Goal: Communication & Community: Answer question/provide support

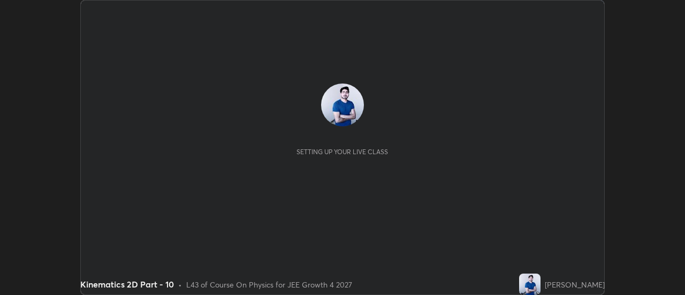
scroll to position [295, 684]
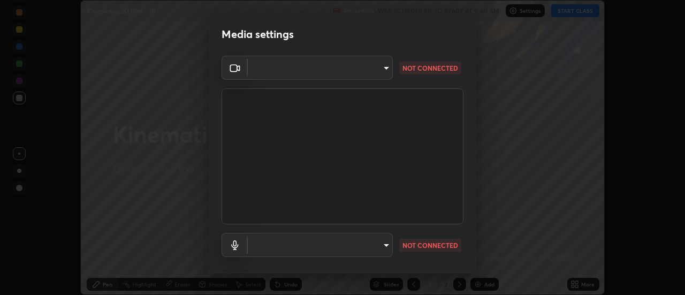
type input "de4d584312b4434b91bb48b0c0e382846541704910f56accdd629dbaa70238e6"
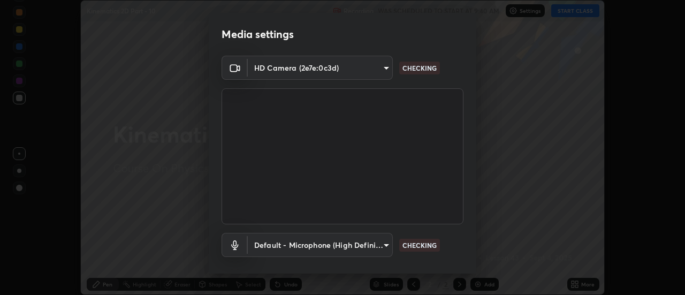
click at [385, 247] on body "Erase all Kinematics 2D Part - 10 Recording WAS SCHEDULED TO START AT 9:40 AM S…" at bounding box center [342, 147] width 685 height 295
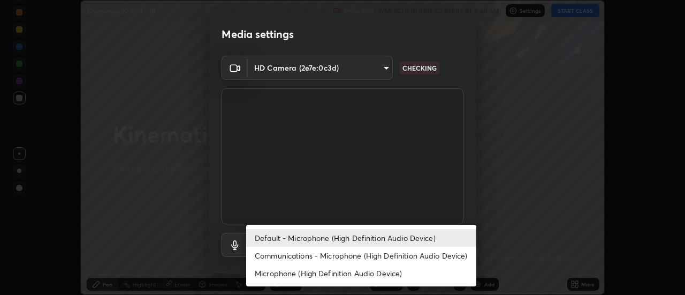
click at [367, 254] on li "Communications - Microphone (High Definition Audio Device)" at bounding box center [361, 256] width 230 height 18
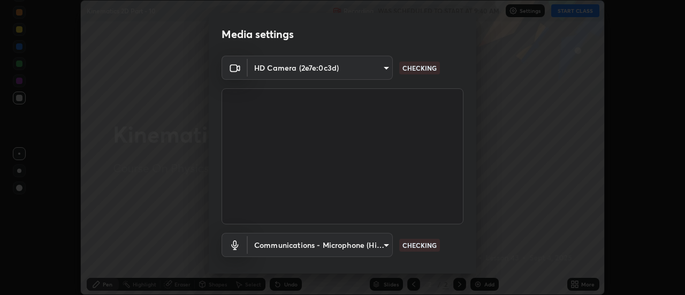
click at [387, 245] on body "Erase all Kinematics 2D Part - 10 Recording WAS SCHEDULED TO START AT 9:40 AM S…" at bounding box center [342, 147] width 685 height 295
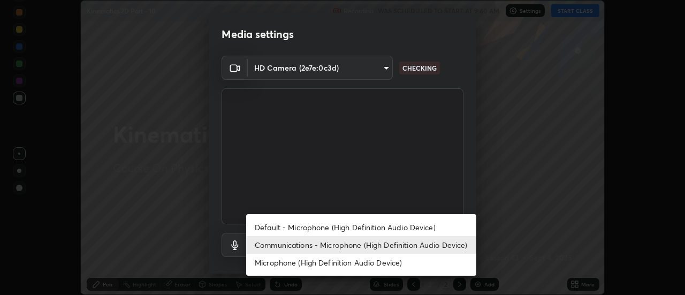
click at [370, 228] on li "Default - Microphone (High Definition Audio Device)" at bounding box center [361, 227] width 230 height 18
type input "default"
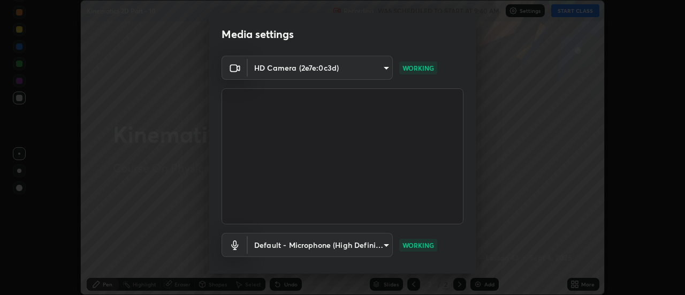
scroll to position [56, 0]
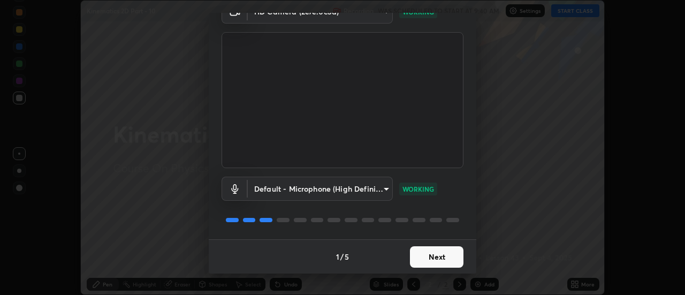
click at [426, 254] on button "Next" at bounding box center [437, 256] width 54 height 21
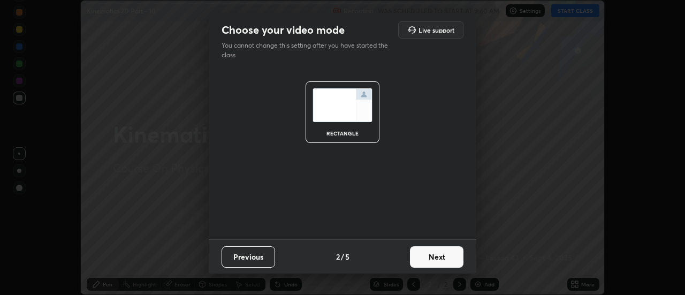
click at [432, 257] on button "Next" at bounding box center [437, 256] width 54 height 21
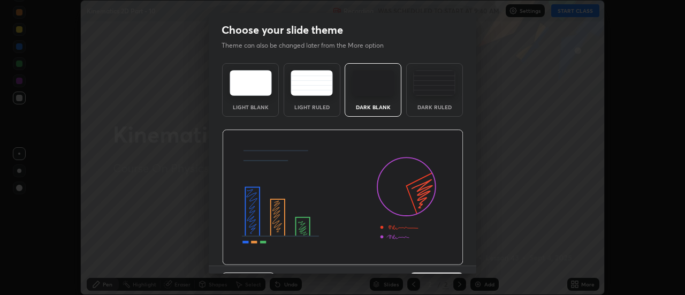
scroll to position [26, 0]
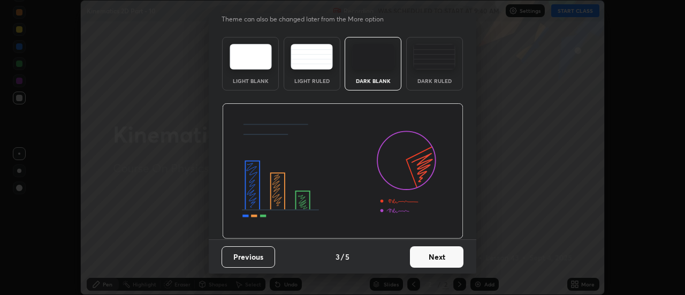
click at [441, 263] on button "Next" at bounding box center [437, 256] width 54 height 21
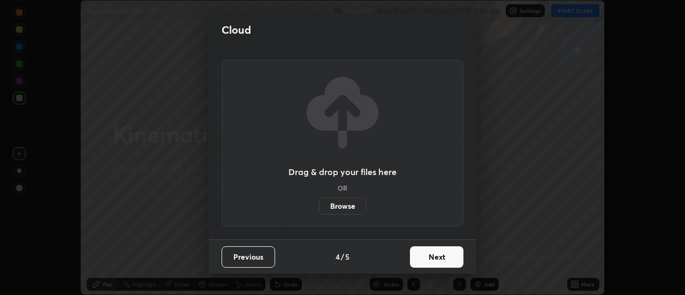
click at [440, 257] on button "Next" at bounding box center [437, 256] width 54 height 21
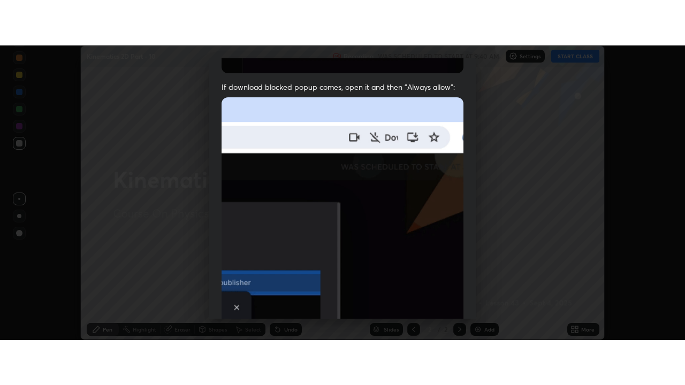
scroll to position [274, 0]
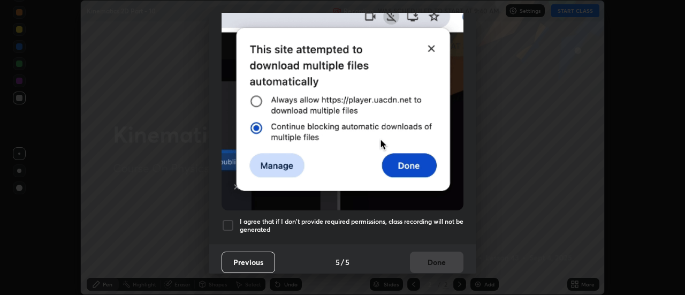
click at [234, 219] on div "I agree that if I don't provide required permissions, class recording will not …" at bounding box center [342, 225] width 242 height 13
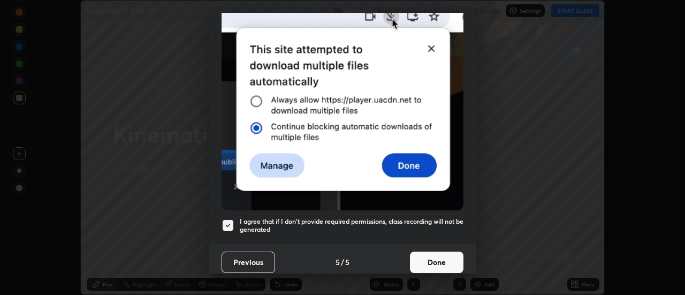
click at [446, 257] on button "Done" at bounding box center [437, 261] width 54 height 21
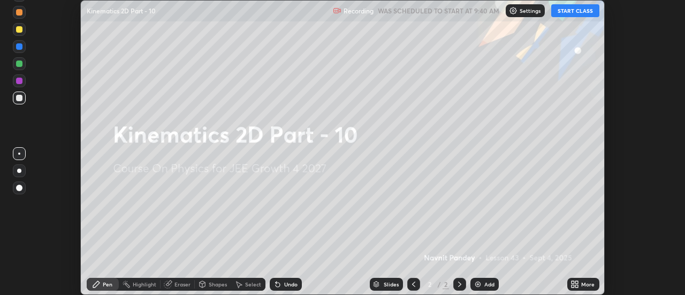
click at [576, 285] on icon at bounding box center [577, 286] width 3 height 3
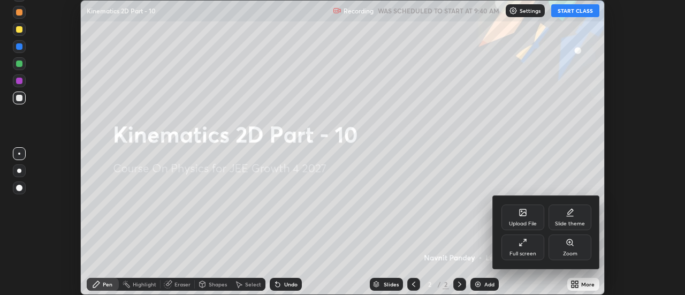
click at [534, 251] on div "Full screen" at bounding box center [522, 253] width 27 height 5
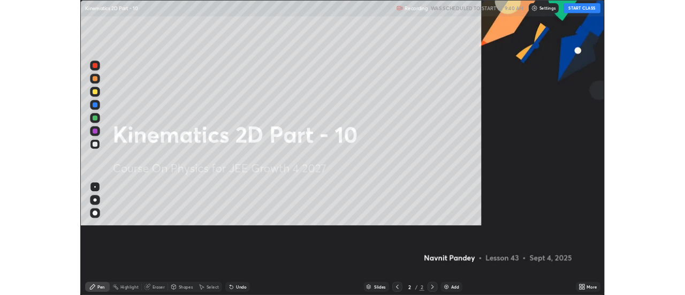
scroll to position [385, 685]
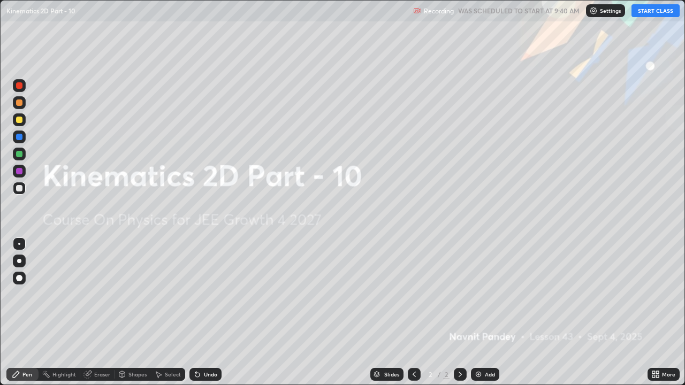
click at [655, 13] on button "START CLASS" at bounding box center [655, 10] width 48 height 13
click at [478, 294] on img at bounding box center [478, 374] width 9 height 9
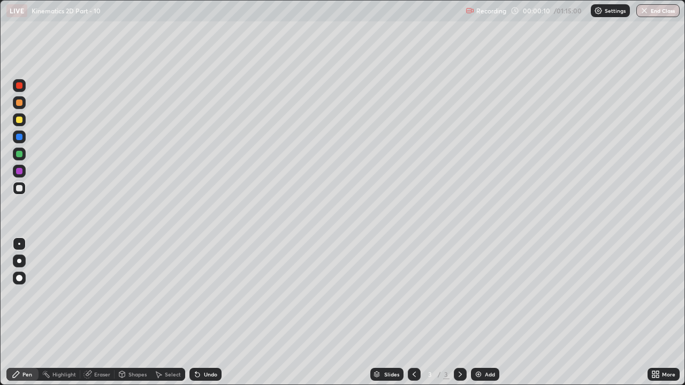
click at [20, 191] on div at bounding box center [19, 188] width 6 height 6
click at [19, 261] on div at bounding box center [19, 261] width 4 height 4
click at [22, 171] on div at bounding box center [19, 171] width 6 height 6
click at [19, 244] on div at bounding box center [19, 244] width 2 height 2
click at [18, 167] on div at bounding box center [19, 171] width 13 height 13
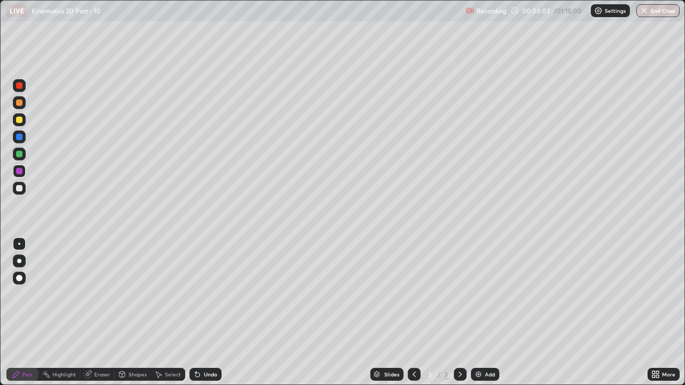
click at [100, 294] on div "Eraser" at bounding box center [102, 374] width 16 height 5
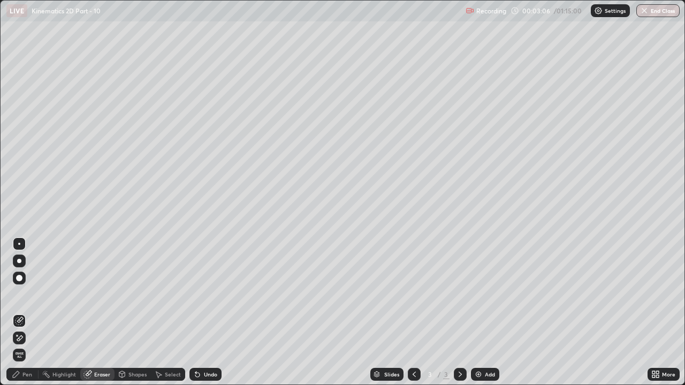
click at [23, 294] on icon at bounding box center [19, 338] width 9 height 9
click at [29, 294] on div "Pen" at bounding box center [27, 374] width 10 height 5
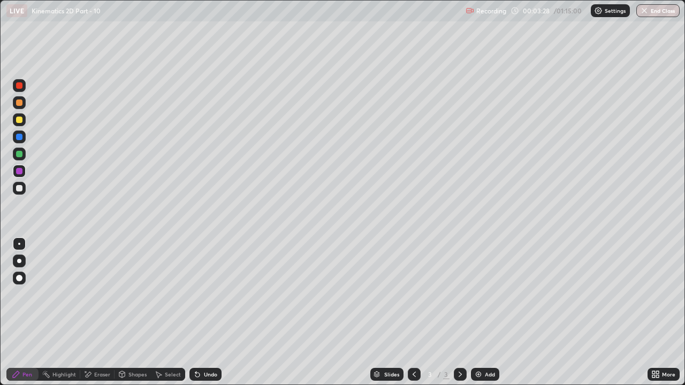
click at [21, 152] on div at bounding box center [19, 154] width 6 height 6
click at [26, 294] on div "Pen" at bounding box center [27, 374] width 10 height 5
click at [104, 294] on div "Eraser" at bounding box center [102, 374] width 16 height 5
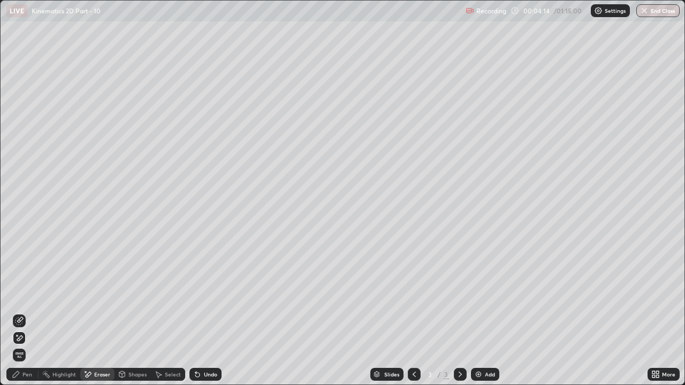
click at [25, 294] on div "Pen" at bounding box center [27, 374] width 10 height 5
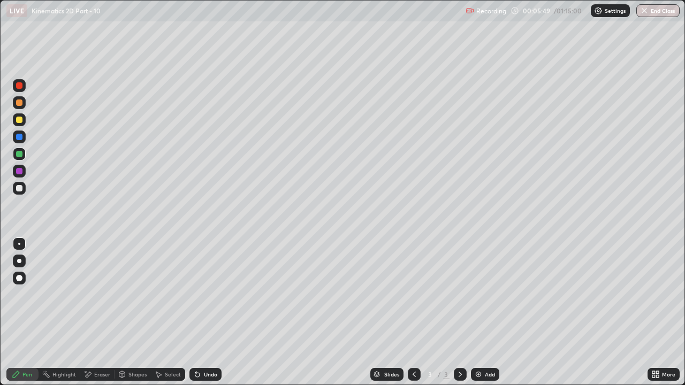
click at [104, 294] on div "Eraser" at bounding box center [102, 374] width 16 height 5
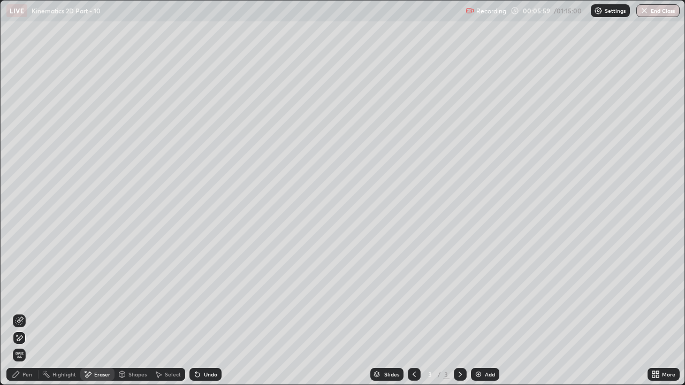
click at [459, 294] on icon at bounding box center [460, 374] width 9 height 9
click at [482, 294] on div "Add" at bounding box center [485, 374] width 28 height 13
click at [27, 294] on div "Pen" at bounding box center [27, 374] width 10 height 5
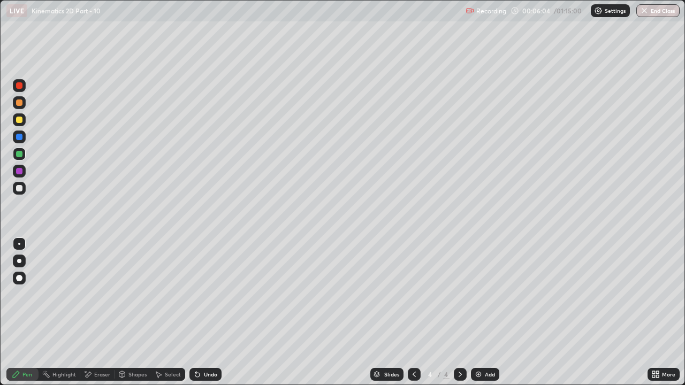
click at [20, 192] on div at bounding box center [19, 188] width 13 height 13
click at [20, 171] on div at bounding box center [19, 171] width 6 height 6
click at [18, 152] on div at bounding box center [19, 154] width 6 height 6
click at [21, 137] on div at bounding box center [19, 137] width 6 height 6
click at [21, 156] on div at bounding box center [19, 154] width 6 height 6
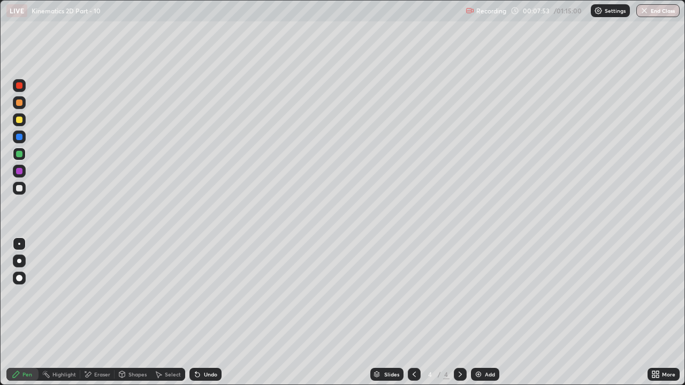
click at [107, 294] on div "Eraser" at bounding box center [102, 374] width 16 height 5
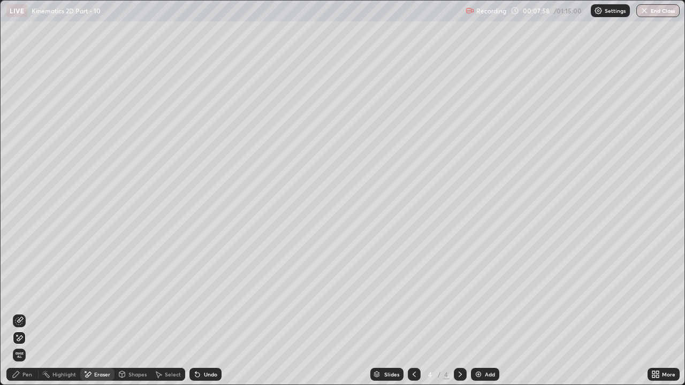
click at [32, 294] on div "Pen" at bounding box center [27, 374] width 10 height 5
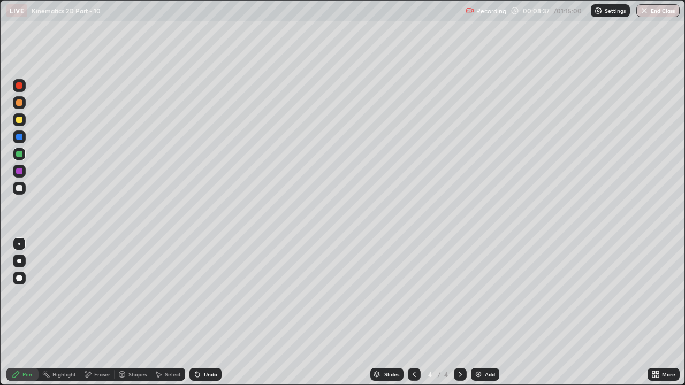
click at [200, 294] on icon at bounding box center [197, 374] width 9 height 9
click at [200, 294] on div "Undo" at bounding box center [205, 374] width 32 height 13
click at [203, 294] on div "Undo" at bounding box center [205, 374] width 32 height 13
click at [201, 294] on div "Undo" at bounding box center [205, 374] width 32 height 13
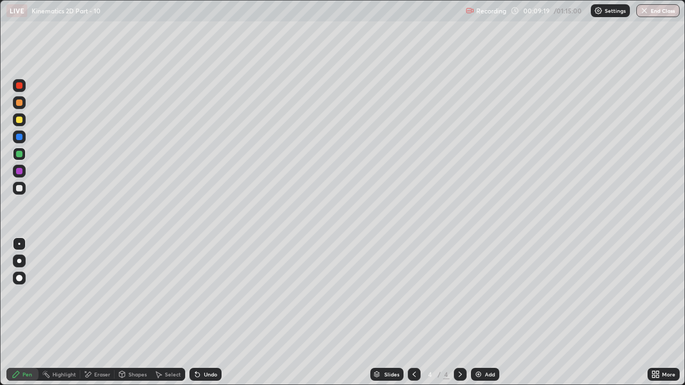
click at [23, 172] on div at bounding box center [19, 171] width 13 height 13
click at [483, 294] on div "Add" at bounding box center [485, 374] width 28 height 13
click at [23, 190] on div at bounding box center [19, 188] width 13 height 13
click at [21, 169] on div at bounding box center [19, 171] width 6 height 6
click at [20, 158] on div at bounding box center [19, 154] width 13 height 13
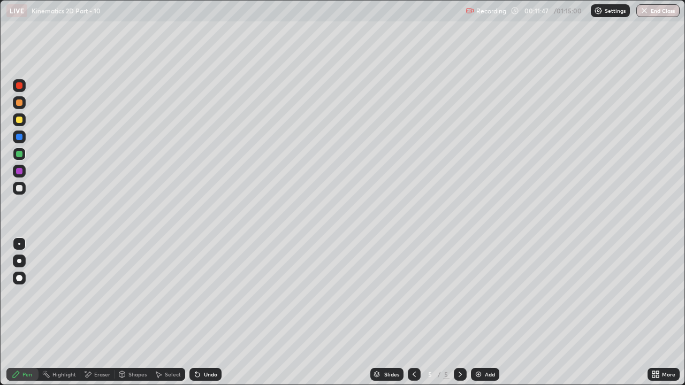
click at [97, 294] on div "Eraser" at bounding box center [97, 374] width 34 height 13
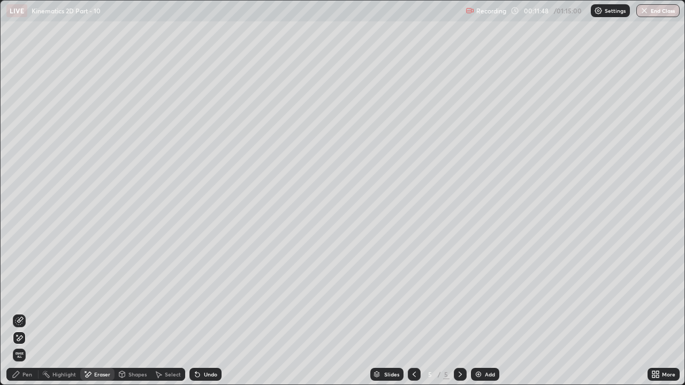
click at [23, 294] on icon at bounding box center [19, 321] width 9 height 9
click at [30, 294] on div "Pen" at bounding box center [22, 374] width 32 height 13
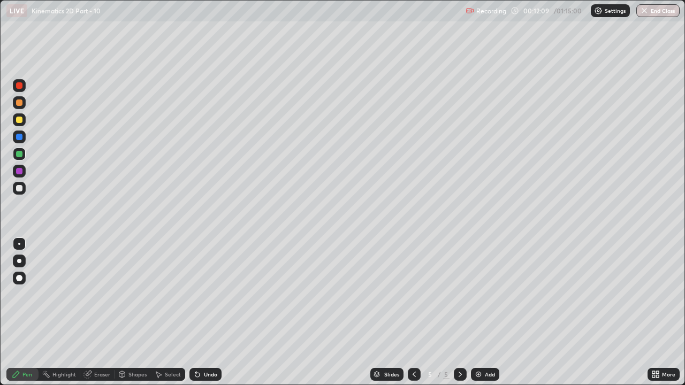
click at [21, 171] on div at bounding box center [19, 171] width 6 height 6
click at [19, 187] on div at bounding box center [19, 188] width 6 height 6
click at [23, 155] on div at bounding box center [19, 154] width 13 height 13
click at [208, 294] on div "Undo" at bounding box center [210, 374] width 13 height 5
click at [204, 294] on div "Undo" at bounding box center [210, 374] width 13 height 5
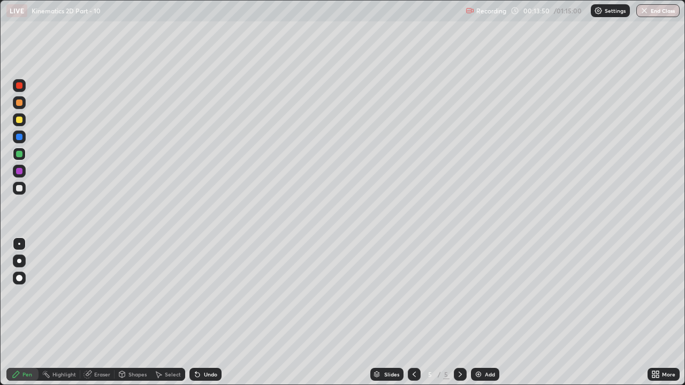
click at [204, 294] on div "Undo" at bounding box center [210, 374] width 13 height 5
click at [460, 294] on icon at bounding box center [460, 374] width 9 height 9
click at [487, 294] on div "Add" at bounding box center [490, 374] width 10 height 5
click at [20, 193] on div at bounding box center [19, 188] width 13 height 13
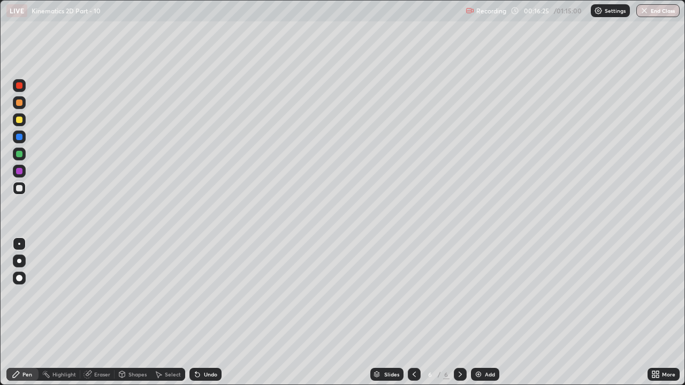
click at [19, 155] on div at bounding box center [19, 154] width 6 height 6
click at [103, 294] on div "Eraser" at bounding box center [102, 374] width 16 height 5
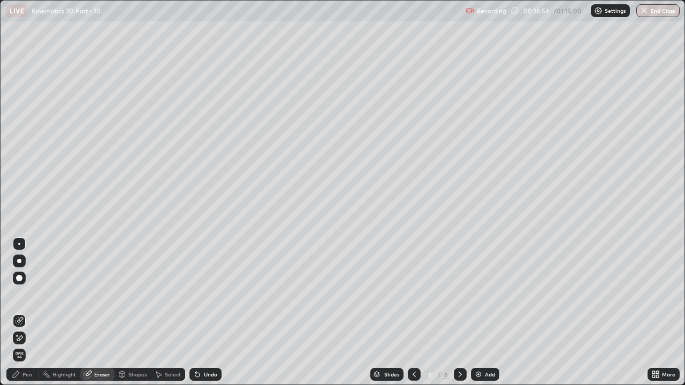
click at [22, 294] on icon at bounding box center [19, 338] width 9 height 9
click at [27, 294] on div "Pen" at bounding box center [27, 374] width 10 height 5
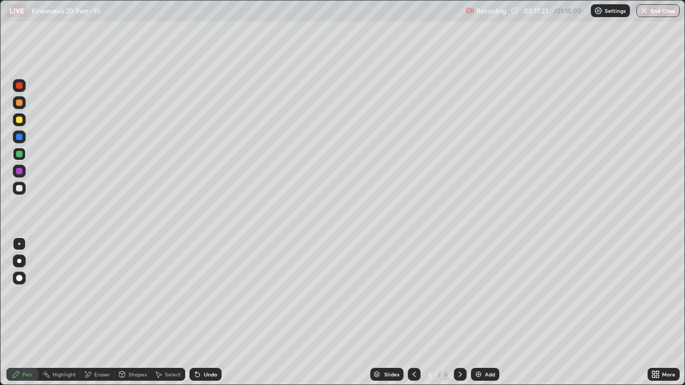
click at [102, 294] on div "Eraser" at bounding box center [102, 374] width 16 height 5
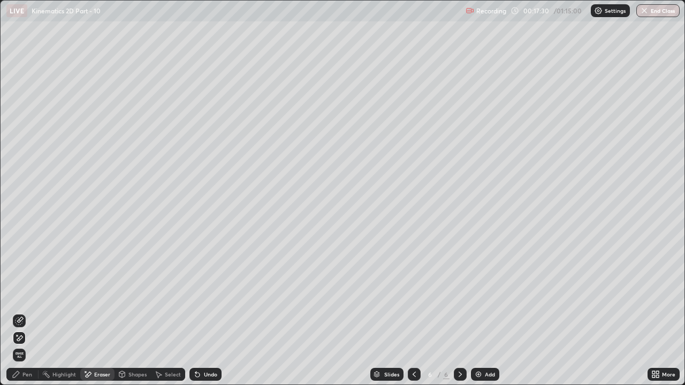
click at [28, 294] on div "Pen" at bounding box center [27, 374] width 10 height 5
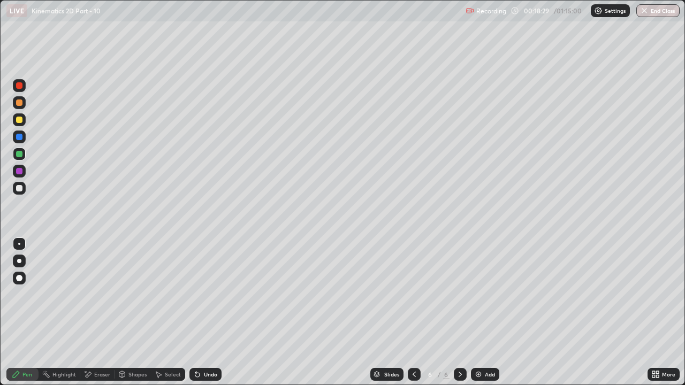
click at [101, 294] on div "Eraser" at bounding box center [102, 374] width 16 height 5
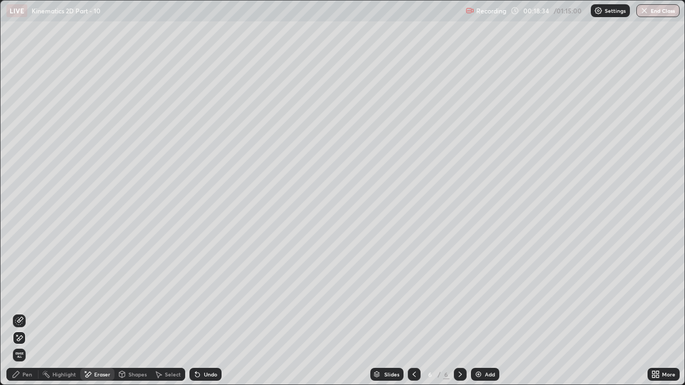
click at [30, 294] on div "Pen" at bounding box center [27, 374] width 10 height 5
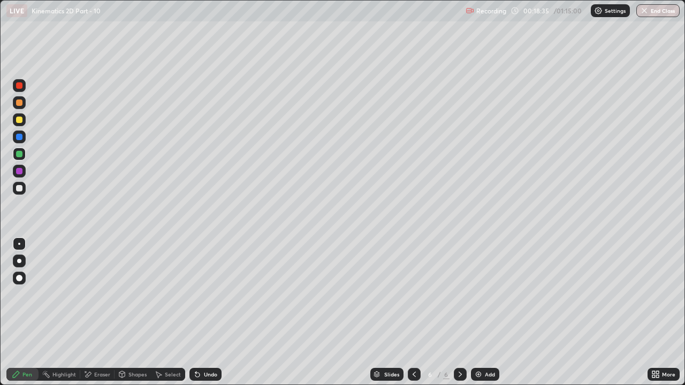
click at [18, 186] on div at bounding box center [19, 188] width 6 height 6
click at [204, 294] on div "Undo" at bounding box center [210, 374] width 13 height 5
click at [205, 294] on div "Undo" at bounding box center [210, 374] width 13 height 5
click at [200, 294] on icon at bounding box center [197, 374] width 9 height 9
click at [24, 155] on div at bounding box center [19, 154] width 13 height 13
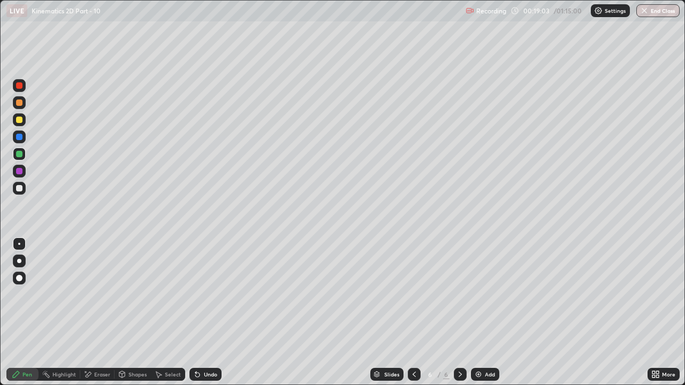
click at [24, 189] on div at bounding box center [19, 188] width 13 height 13
click at [24, 154] on div at bounding box center [19, 154] width 13 height 13
click at [102, 294] on div "Eraser" at bounding box center [102, 374] width 16 height 5
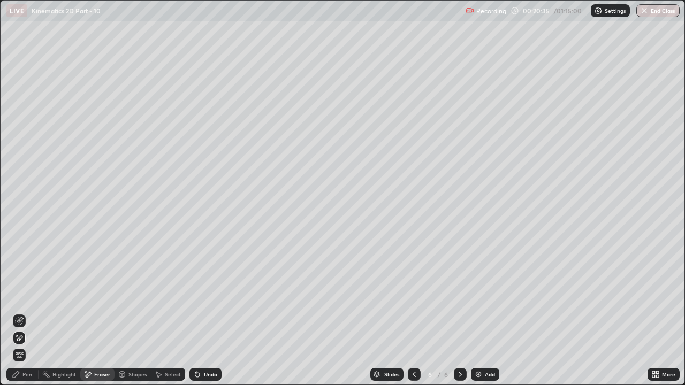
click at [27, 294] on div "Pen" at bounding box center [27, 374] width 10 height 5
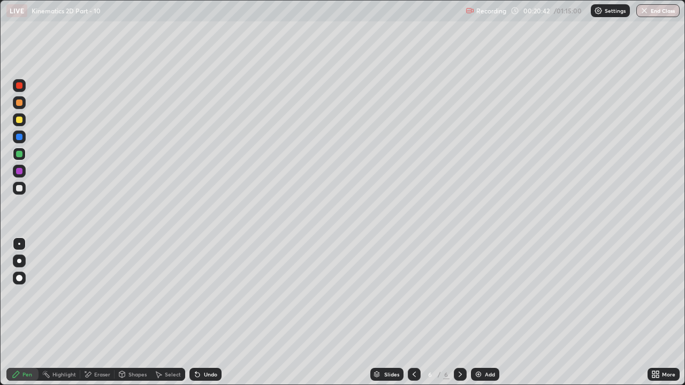
click at [209, 294] on div "Undo" at bounding box center [210, 374] width 13 height 5
click at [19, 177] on div at bounding box center [19, 171] width 13 height 13
click at [204, 294] on div "Undo" at bounding box center [210, 374] width 13 height 5
click at [23, 154] on div at bounding box center [19, 154] width 13 height 13
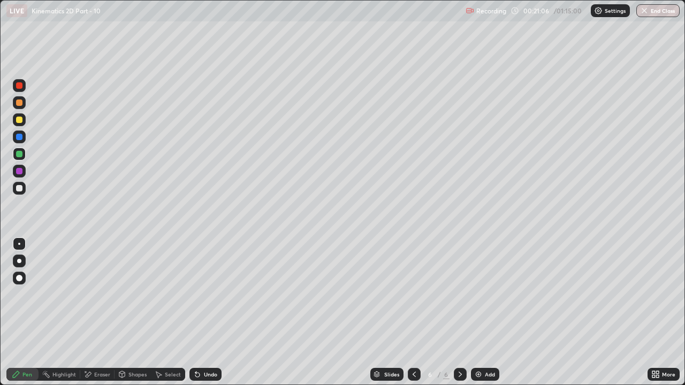
click at [21, 171] on div at bounding box center [19, 171] width 6 height 6
click at [18, 154] on div at bounding box center [19, 154] width 6 height 6
click at [206, 294] on div "Undo" at bounding box center [210, 374] width 13 height 5
click at [204, 294] on div "Undo" at bounding box center [205, 374] width 32 height 13
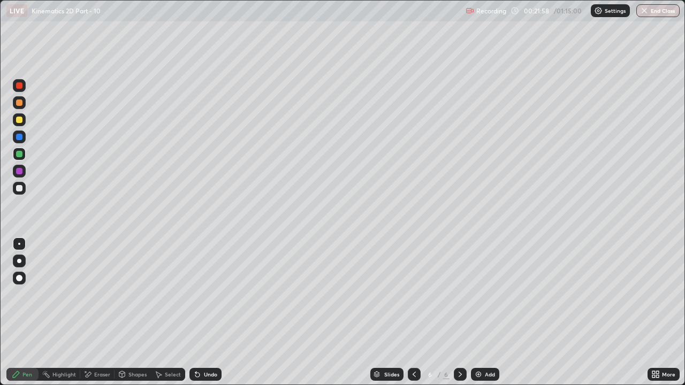
click at [205, 294] on div "Undo" at bounding box center [210, 374] width 13 height 5
click at [206, 294] on div "Undo" at bounding box center [210, 374] width 13 height 5
click at [204, 294] on div "Undo" at bounding box center [210, 374] width 13 height 5
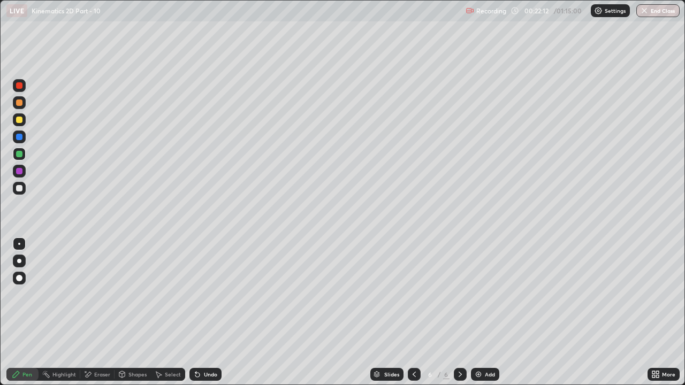
click at [19, 167] on div at bounding box center [19, 171] width 13 height 13
click at [20, 135] on div at bounding box center [19, 137] width 6 height 6
click at [20, 119] on div at bounding box center [19, 120] width 6 height 6
click at [104, 294] on div "Eraser" at bounding box center [102, 374] width 16 height 5
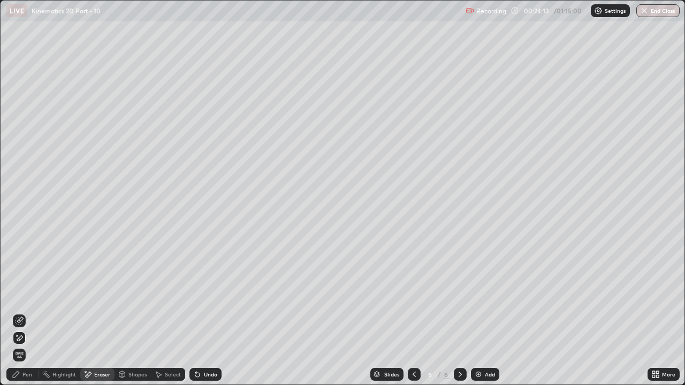
click at [32, 294] on div "Pen" at bounding box center [27, 374] width 10 height 5
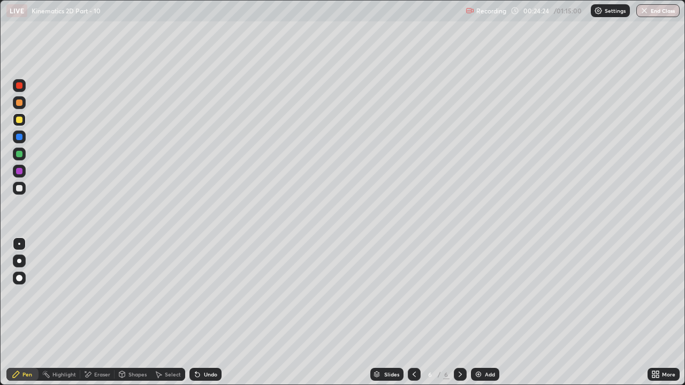
click at [98, 294] on div "Eraser" at bounding box center [102, 374] width 16 height 5
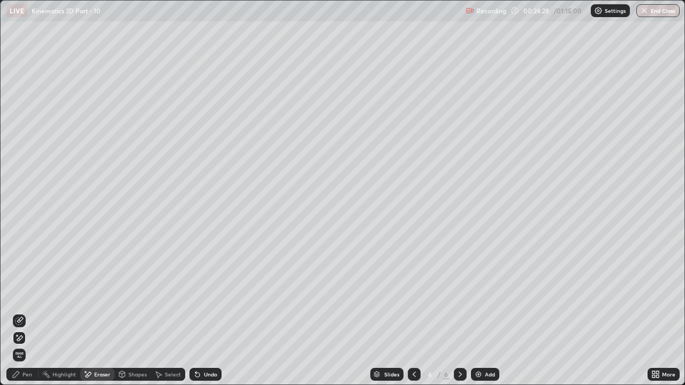
click at [210, 294] on div "Undo" at bounding box center [205, 374] width 32 height 13
click at [205, 294] on div "Undo" at bounding box center [210, 374] width 13 height 5
click at [204, 294] on div "Undo" at bounding box center [210, 374] width 13 height 5
click at [30, 294] on div "Pen" at bounding box center [27, 374] width 10 height 5
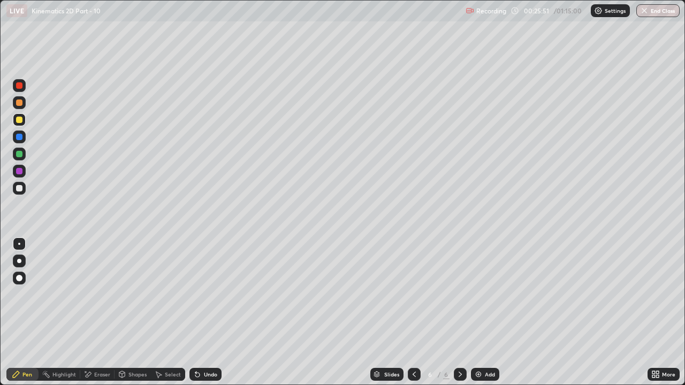
click at [463, 294] on div at bounding box center [460, 374] width 13 height 13
click at [459, 294] on icon at bounding box center [460, 374] width 9 height 9
click at [483, 294] on div "Add" at bounding box center [485, 374] width 28 height 13
click at [22, 187] on div at bounding box center [19, 188] width 6 height 6
click at [415, 294] on div at bounding box center [414, 374] width 13 height 13
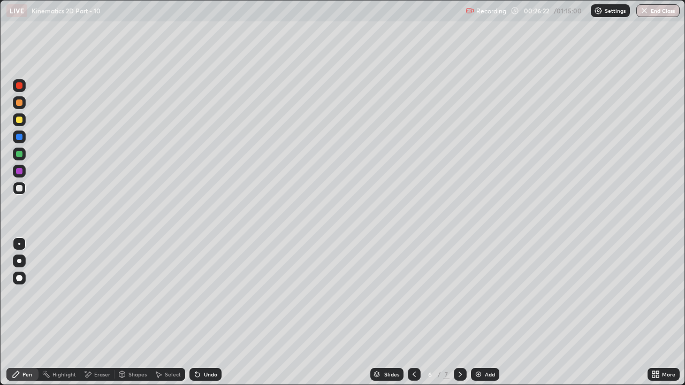
click at [459, 294] on icon at bounding box center [460, 374] width 9 height 9
click at [24, 154] on div at bounding box center [19, 154] width 13 height 13
click at [196, 294] on icon at bounding box center [197, 375] width 4 height 4
click at [211, 294] on div "Undo" at bounding box center [210, 374] width 13 height 5
click at [484, 294] on div "Add" at bounding box center [485, 374] width 28 height 13
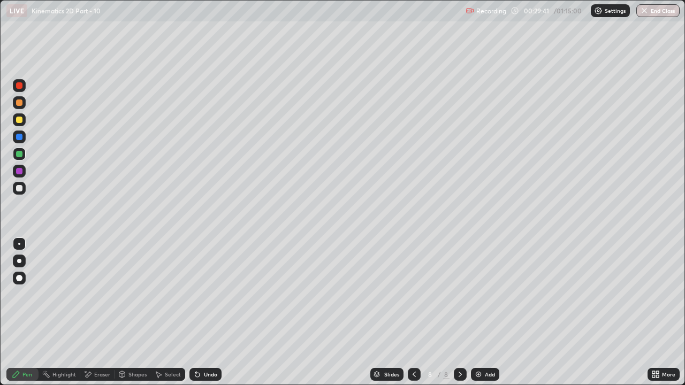
click at [21, 172] on div at bounding box center [19, 171] width 6 height 6
click at [19, 120] on div at bounding box center [19, 120] width 6 height 6
click at [23, 155] on div at bounding box center [19, 154] width 13 height 13
click at [482, 294] on div "Add" at bounding box center [485, 374] width 28 height 13
click at [19, 189] on div at bounding box center [19, 188] width 6 height 6
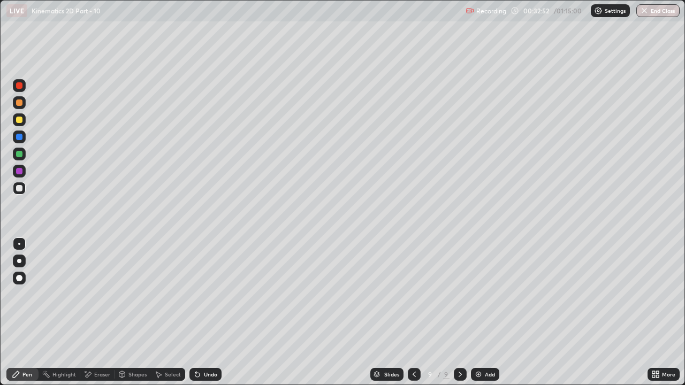
click at [20, 154] on div at bounding box center [19, 154] width 6 height 6
click at [196, 294] on icon at bounding box center [197, 375] width 4 height 4
click at [197, 294] on icon at bounding box center [197, 375] width 4 height 4
click at [200, 294] on icon at bounding box center [197, 374] width 9 height 9
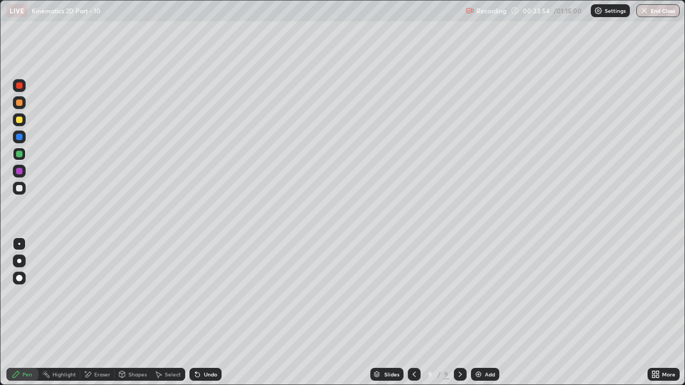
click at [195, 294] on icon at bounding box center [197, 374] width 9 height 9
click at [200, 294] on icon at bounding box center [197, 374] width 9 height 9
click at [201, 294] on div "Undo" at bounding box center [205, 374] width 32 height 13
click at [200, 294] on icon at bounding box center [197, 374] width 9 height 9
click at [201, 294] on div "Undo" at bounding box center [205, 374] width 32 height 13
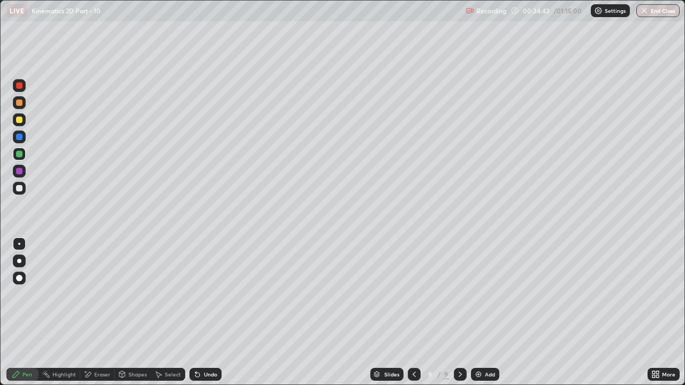
click at [201, 294] on div "Undo" at bounding box center [205, 374] width 32 height 13
click at [102, 294] on div "Eraser" at bounding box center [102, 374] width 16 height 5
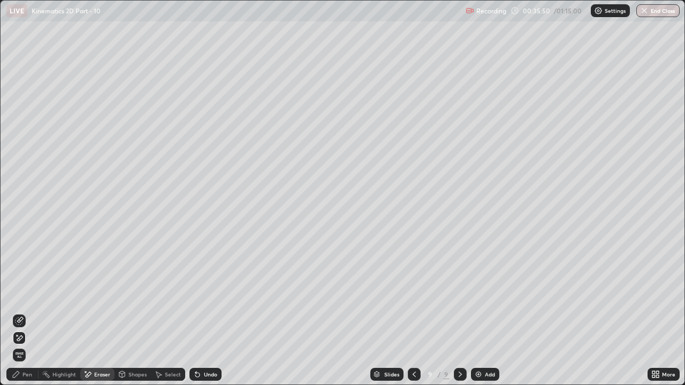
click at [27, 294] on div "Pen" at bounding box center [27, 374] width 10 height 5
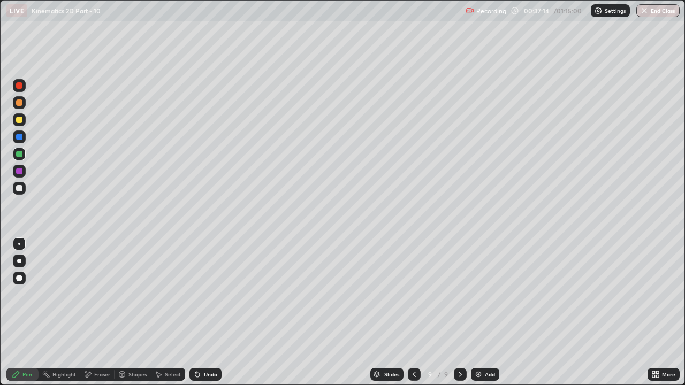
click at [459, 294] on icon at bounding box center [460, 374] width 9 height 9
click at [478, 294] on img at bounding box center [478, 374] width 9 height 9
click at [24, 188] on div at bounding box center [19, 188] width 13 height 13
click at [19, 155] on div at bounding box center [19, 154] width 6 height 6
click at [24, 139] on div at bounding box center [19, 137] width 13 height 13
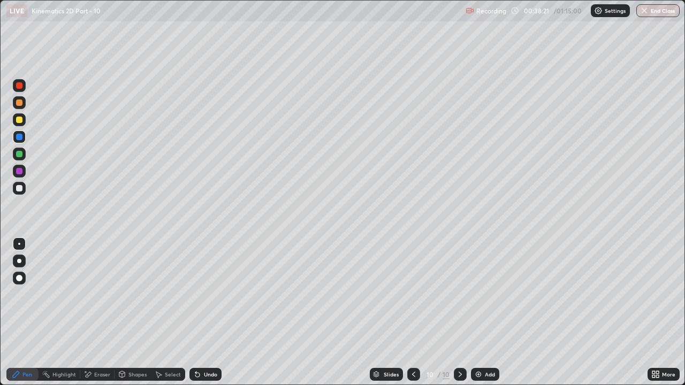
click at [24, 154] on div at bounding box center [19, 154] width 13 height 13
click at [20, 120] on div at bounding box center [19, 120] width 6 height 6
click at [18, 149] on div at bounding box center [19, 154] width 13 height 13
click at [414, 294] on icon at bounding box center [413, 374] width 9 height 9
click at [412, 294] on icon at bounding box center [413, 374] width 9 height 9
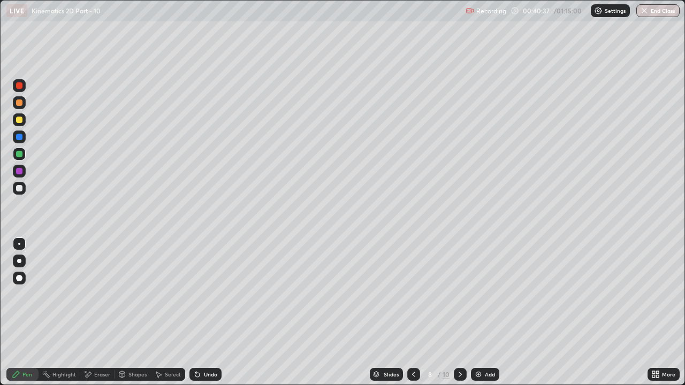
click at [413, 294] on icon at bounding box center [413, 374] width 9 height 9
click at [418, 294] on div at bounding box center [413, 374] width 13 height 13
click at [413, 294] on icon at bounding box center [413, 374] width 9 height 9
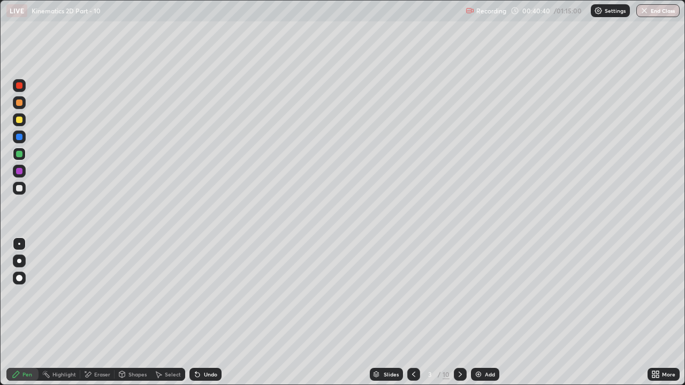
click at [414, 294] on icon at bounding box center [413, 374] width 9 height 9
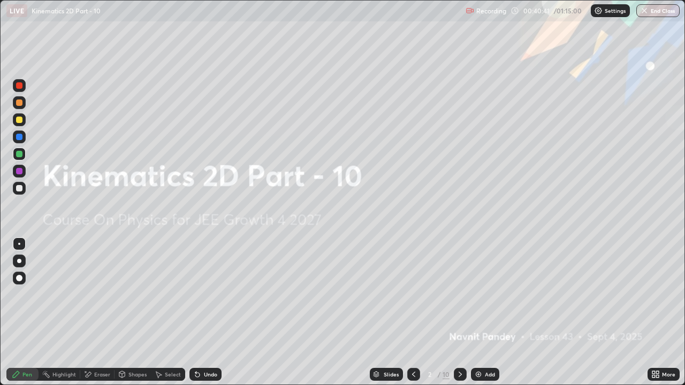
click at [463, 294] on div at bounding box center [460, 374] width 13 height 13
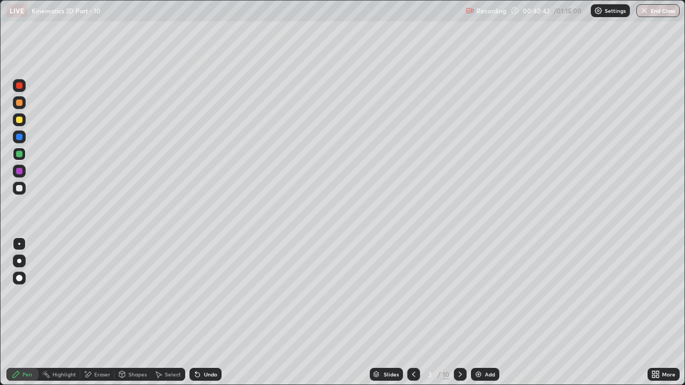
click at [459, 294] on div at bounding box center [460, 374] width 13 height 13
click at [459, 294] on icon at bounding box center [460, 374] width 9 height 9
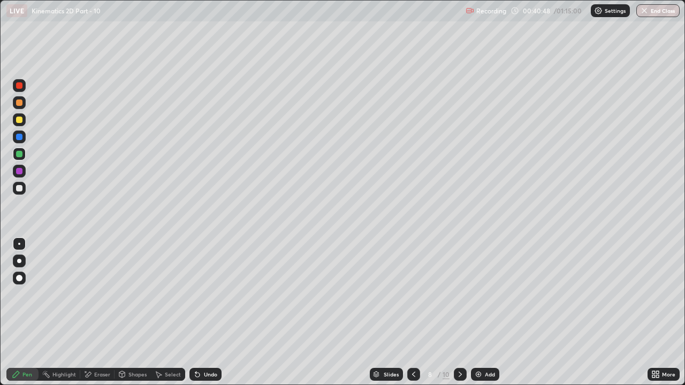
click at [459, 294] on icon at bounding box center [460, 374] width 9 height 9
click at [461, 294] on icon at bounding box center [460, 374] width 9 height 9
click at [481, 294] on img at bounding box center [478, 374] width 9 height 9
click at [18, 186] on div at bounding box center [19, 188] width 6 height 6
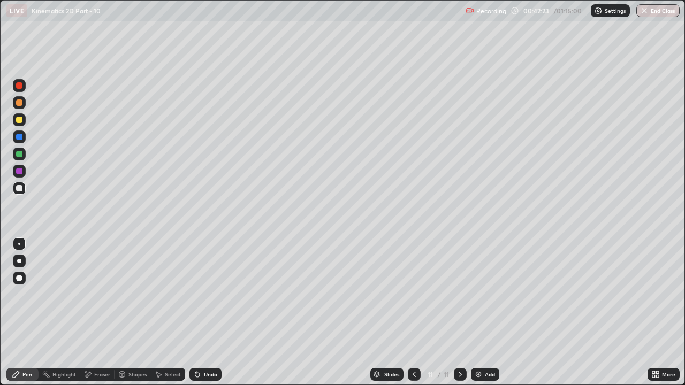
click at [21, 156] on div at bounding box center [19, 154] width 6 height 6
click at [24, 174] on div at bounding box center [19, 171] width 13 height 13
click at [20, 156] on div at bounding box center [19, 154] width 6 height 6
click at [213, 294] on div "Undo" at bounding box center [210, 374] width 13 height 5
click at [208, 294] on div "Undo" at bounding box center [210, 374] width 13 height 5
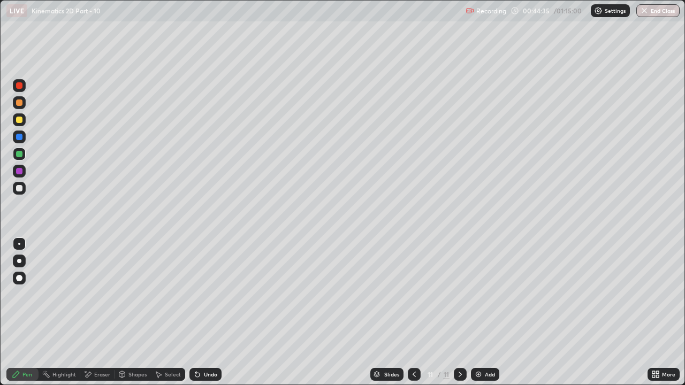
click at [20, 171] on div at bounding box center [19, 171] width 6 height 6
click at [18, 131] on div at bounding box center [19, 137] width 13 height 13
click at [205, 294] on div "Undo" at bounding box center [210, 374] width 13 height 5
click at [20, 156] on div at bounding box center [19, 154] width 6 height 6
click at [20, 139] on div at bounding box center [19, 137] width 6 height 6
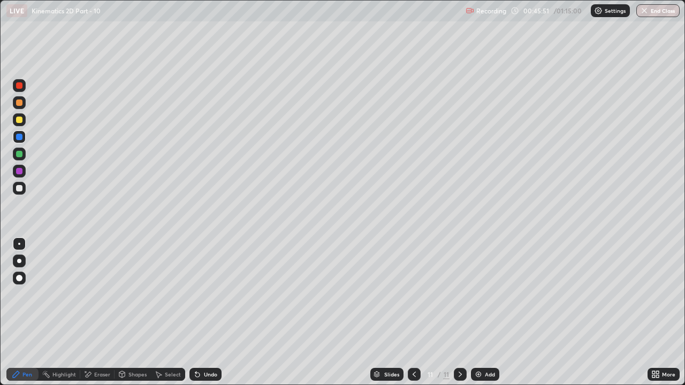
click at [480, 294] on img at bounding box center [478, 374] width 9 height 9
click at [19, 172] on div at bounding box center [19, 171] width 6 height 6
click at [204, 294] on div "Undo" at bounding box center [210, 374] width 13 height 5
click at [18, 121] on div at bounding box center [19, 120] width 6 height 6
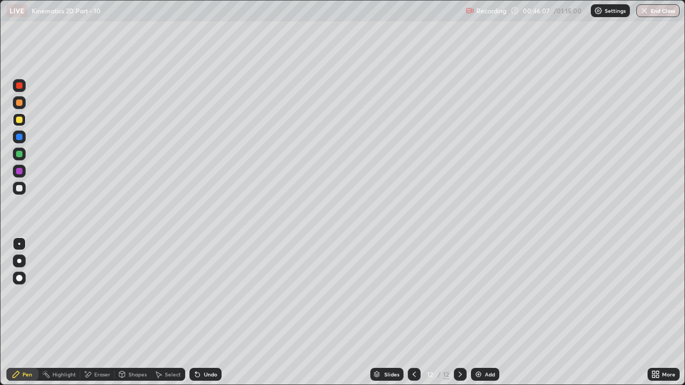
click at [22, 133] on div at bounding box center [19, 137] width 13 height 13
click at [196, 294] on icon at bounding box center [197, 375] width 4 height 4
click at [23, 157] on div at bounding box center [19, 154] width 13 height 13
click at [24, 171] on div at bounding box center [19, 171] width 13 height 13
click at [103, 294] on div "Eraser" at bounding box center [102, 374] width 16 height 5
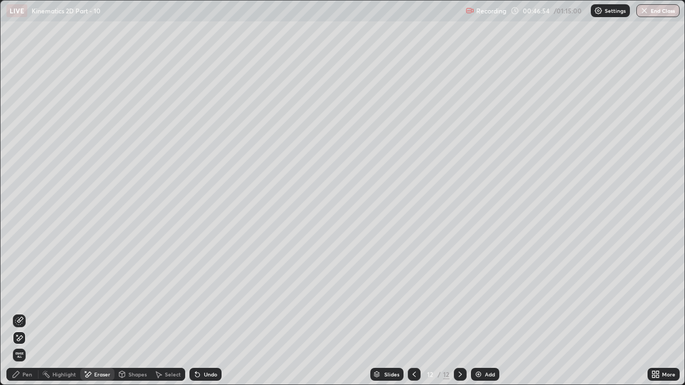
click at [21, 294] on icon at bounding box center [19, 321] width 9 height 9
click at [27, 294] on div "Pen" at bounding box center [27, 374] width 10 height 5
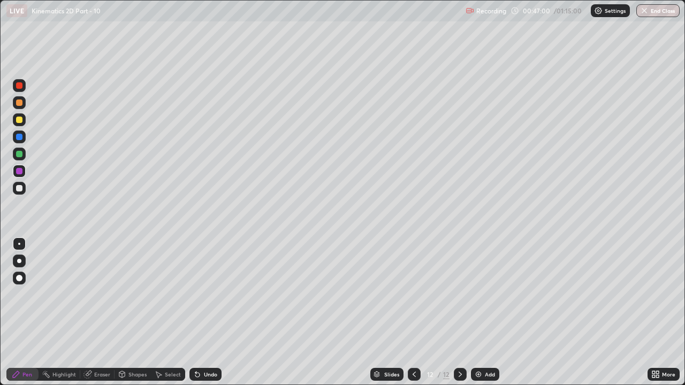
click at [23, 120] on div at bounding box center [19, 119] width 13 height 13
click at [209, 294] on div "Undo" at bounding box center [210, 374] width 13 height 5
click at [208, 294] on div "Undo" at bounding box center [205, 374] width 32 height 13
click at [19, 175] on div at bounding box center [19, 171] width 13 height 13
click at [23, 124] on div at bounding box center [19, 119] width 13 height 13
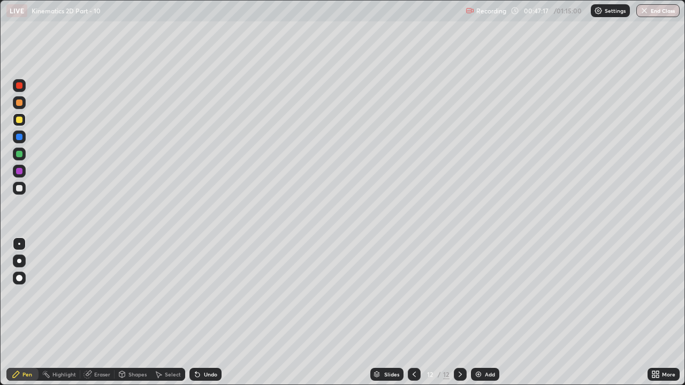
click at [19, 138] on div at bounding box center [19, 137] width 6 height 6
click at [105, 294] on div "Eraser" at bounding box center [102, 374] width 16 height 5
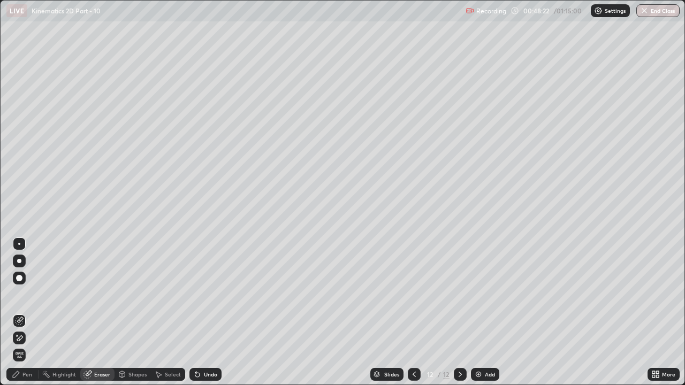
click at [25, 294] on div at bounding box center [19, 338] width 13 height 13
click at [208, 294] on div "Undo" at bounding box center [210, 374] width 13 height 5
click at [32, 294] on div "Pen" at bounding box center [22, 374] width 32 height 13
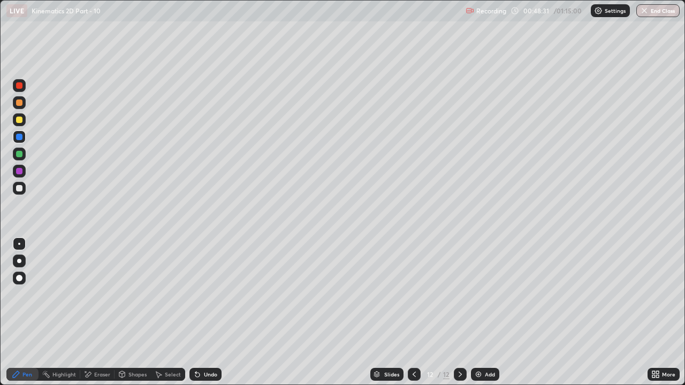
click at [24, 169] on div at bounding box center [19, 171] width 13 height 13
click at [208, 294] on div "Undo" at bounding box center [210, 374] width 13 height 5
click at [26, 294] on div "Pen" at bounding box center [27, 374] width 10 height 5
click at [20, 154] on div at bounding box center [19, 154] width 6 height 6
click at [112, 294] on div "Eraser" at bounding box center [97, 374] width 34 height 13
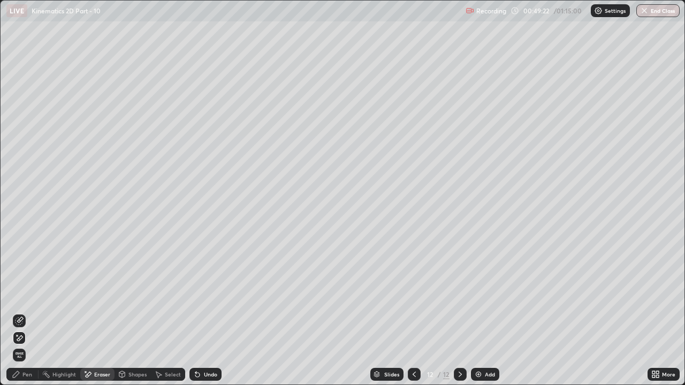
click at [29, 294] on div "Pen" at bounding box center [27, 374] width 10 height 5
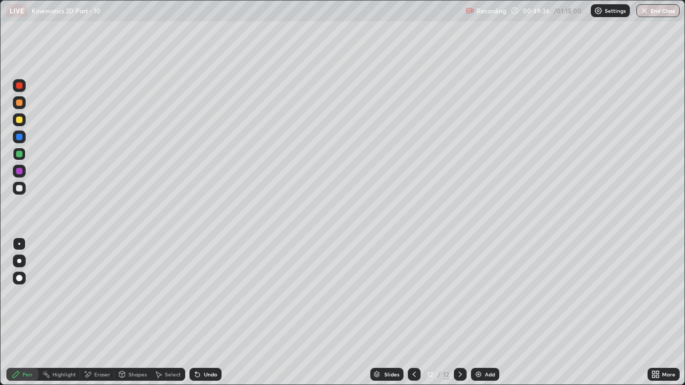
click at [20, 137] on div at bounding box center [19, 137] width 6 height 6
click at [212, 294] on div "Undo" at bounding box center [205, 374] width 32 height 13
click at [208, 294] on div "Undo" at bounding box center [210, 374] width 13 height 5
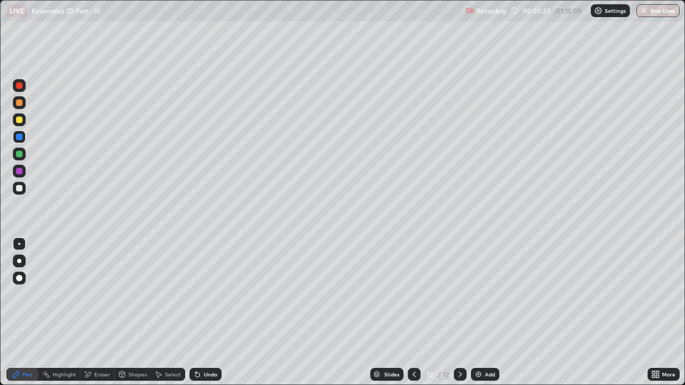
click at [210, 294] on div "Undo" at bounding box center [210, 374] width 13 height 5
click at [413, 294] on icon at bounding box center [414, 374] width 9 height 9
click at [459, 294] on icon at bounding box center [460, 374] width 9 height 9
click at [413, 294] on icon at bounding box center [414, 374] width 9 height 9
click at [459, 294] on icon at bounding box center [460, 374] width 3 height 5
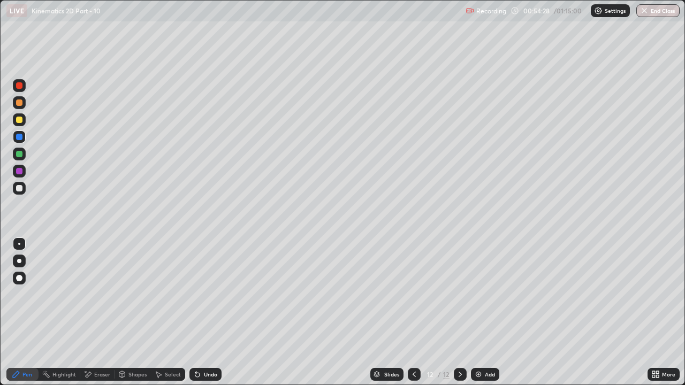
click at [0, 294] on div "Setting up your live class" at bounding box center [342, 192] width 685 height 385
click at [463, 294] on div at bounding box center [460, 374] width 13 height 13
click at [413, 294] on icon at bounding box center [414, 374] width 3 height 5
click at [461, 294] on icon at bounding box center [460, 374] width 9 height 9
click at [481, 294] on img at bounding box center [478, 374] width 9 height 9
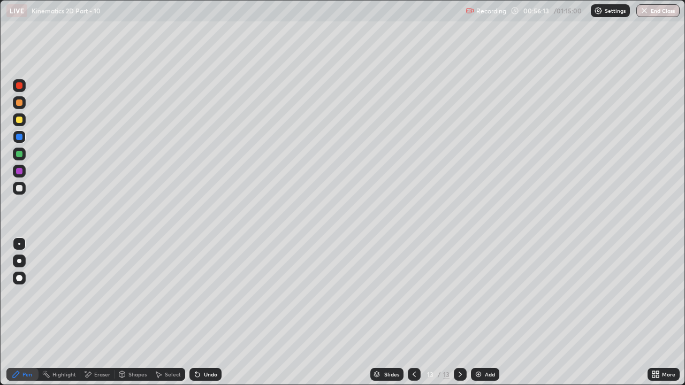
click at [21, 188] on div at bounding box center [19, 188] width 6 height 6
click at [19, 153] on div at bounding box center [19, 154] width 6 height 6
click at [20, 137] on div at bounding box center [19, 137] width 6 height 6
click at [98, 294] on div "Eraser" at bounding box center [97, 374] width 34 height 13
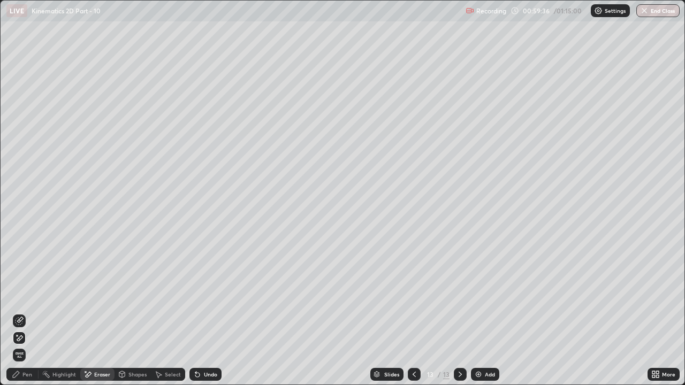
click at [32, 294] on div "Pen" at bounding box center [22, 374] width 32 height 13
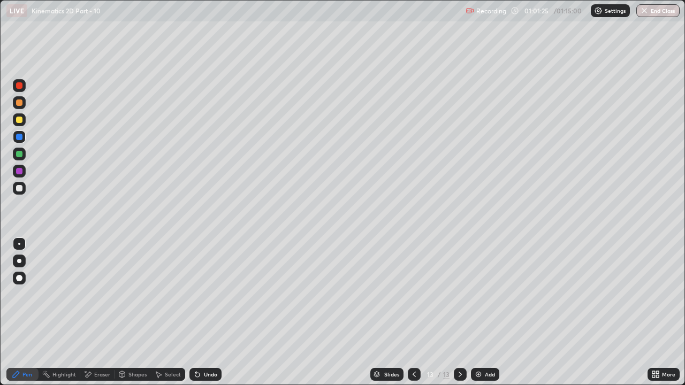
click at [459, 294] on icon at bounding box center [460, 374] width 9 height 9
click at [19, 188] on div at bounding box center [19, 188] width 6 height 6
click at [24, 156] on div at bounding box center [19, 154] width 13 height 13
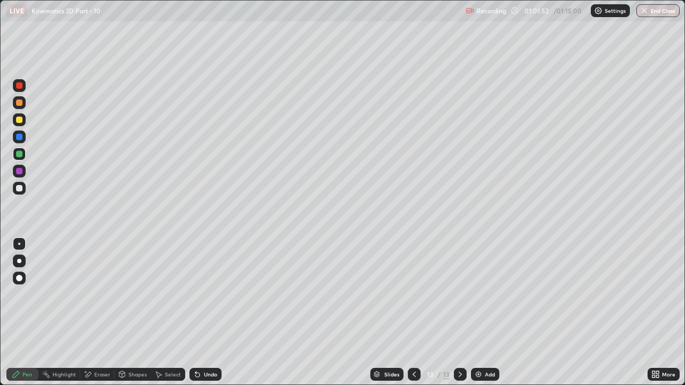
click at [109, 294] on div "Eraser" at bounding box center [97, 374] width 34 height 13
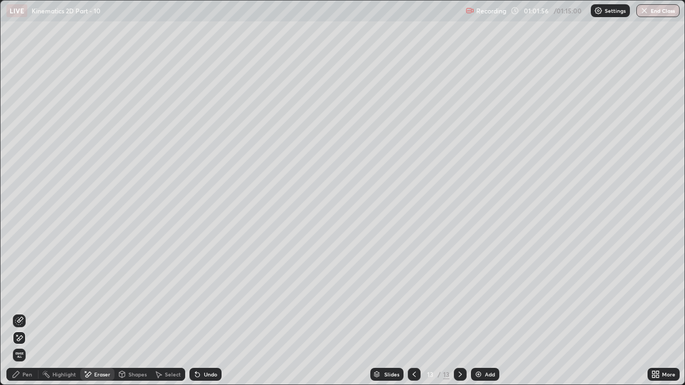
click at [23, 294] on div "Pen" at bounding box center [27, 374] width 10 height 5
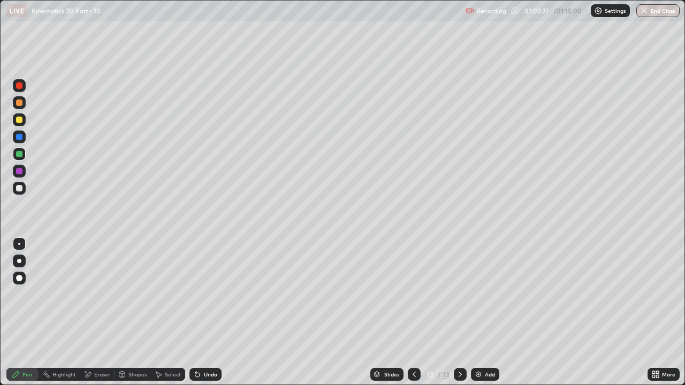
click at [104, 294] on div "Eraser" at bounding box center [102, 374] width 16 height 5
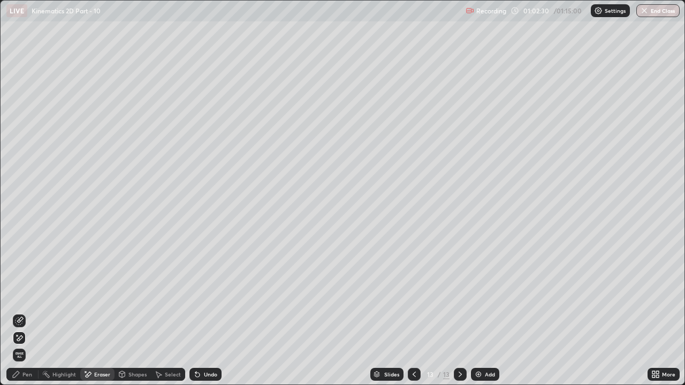
click at [34, 294] on div "Pen" at bounding box center [22, 374] width 32 height 13
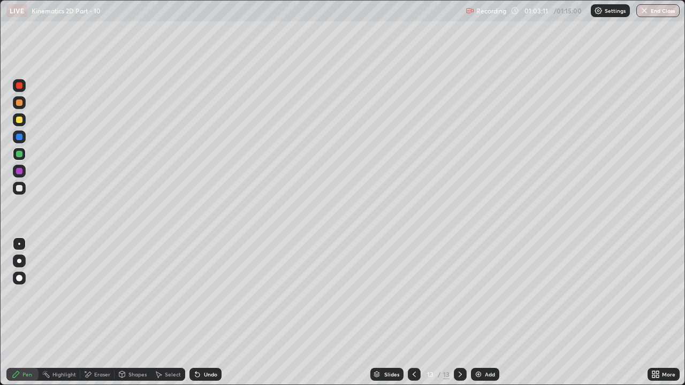
click at [459, 294] on icon at bounding box center [460, 374] width 9 height 9
click at [479, 294] on div "Add" at bounding box center [485, 374] width 28 height 13
click at [20, 188] on div at bounding box center [19, 188] width 6 height 6
click at [23, 175] on div at bounding box center [19, 171] width 13 height 13
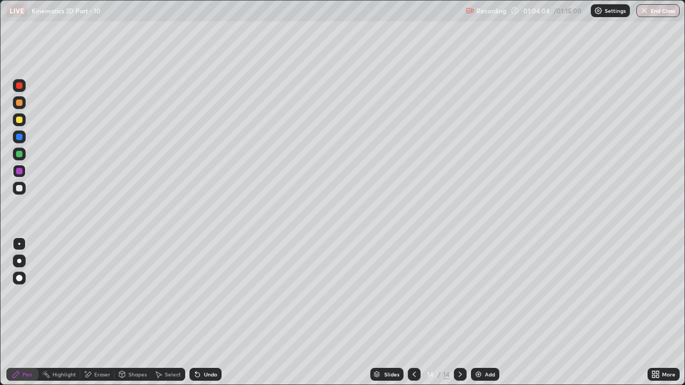
click at [204, 294] on div "Undo" at bounding box center [210, 374] width 13 height 5
click at [663, 9] on button "End Class" at bounding box center [657, 10] width 43 height 13
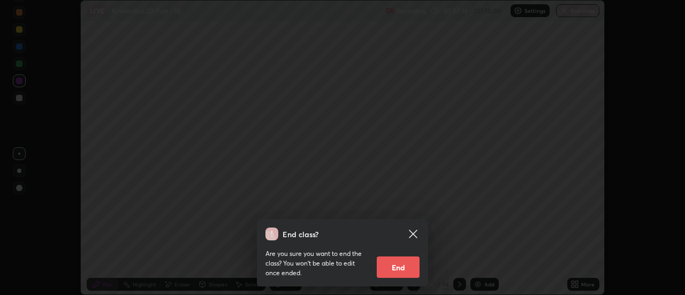
scroll to position [53208, 52818]
